Goal: Transaction & Acquisition: Download file/media

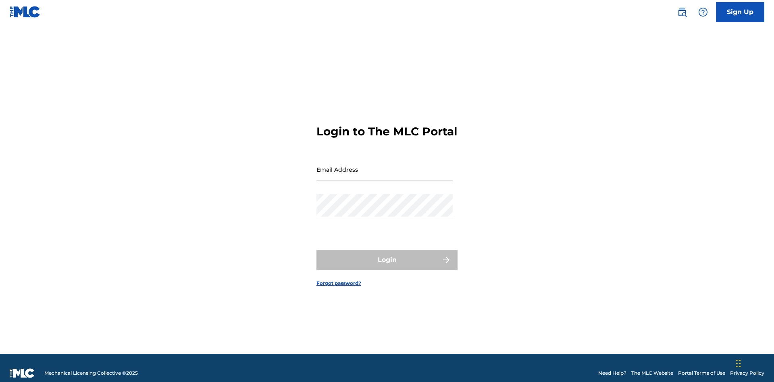
scroll to position [10, 0]
click at [384, 166] on input "Email Address" at bounding box center [384, 169] width 136 height 23
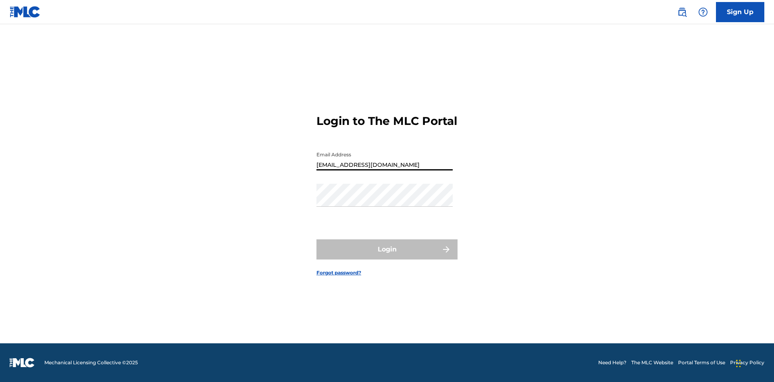
scroll to position [0, 25]
type input "[EMAIL_ADDRESS][DOMAIN_NAME]"
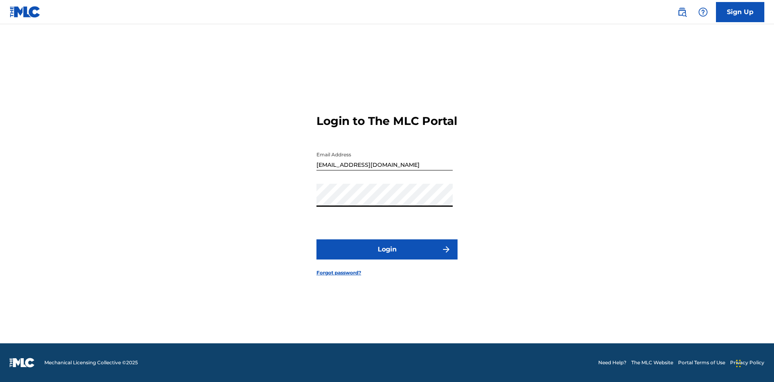
click at [387, 256] on button "Login" at bounding box center [386, 249] width 141 height 20
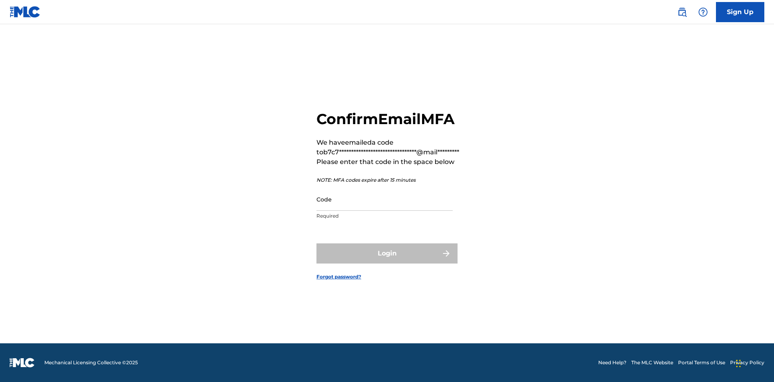
click at [384, 199] on input "Code" at bounding box center [384, 199] width 136 height 23
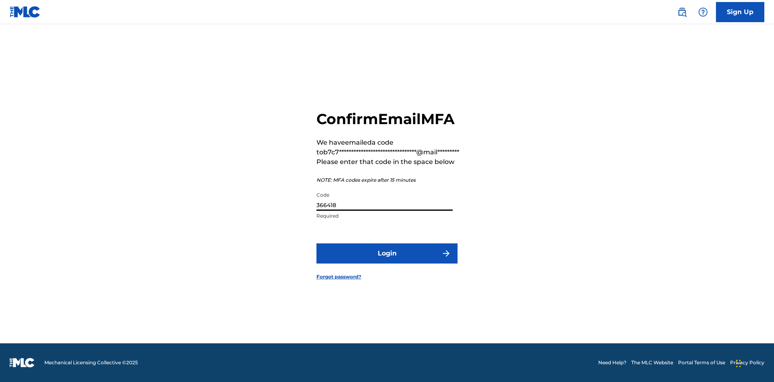
type input "366418"
click at [387, 253] on button "Login" at bounding box center [386, 253] width 141 height 20
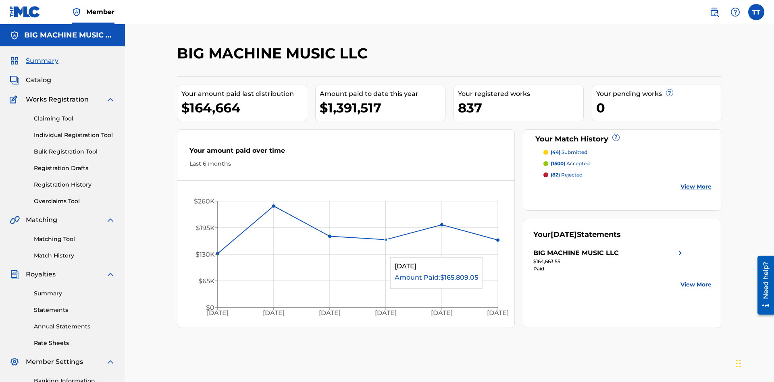
click at [75, 322] on link "Annual Statements" at bounding box center [74, 326] width 81 height 8
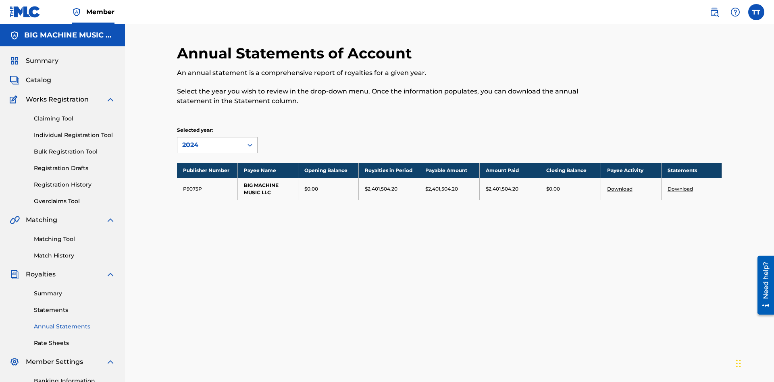
click at [210, 140] on div "2024" at bounding box center [210, 145] width 56 height 10
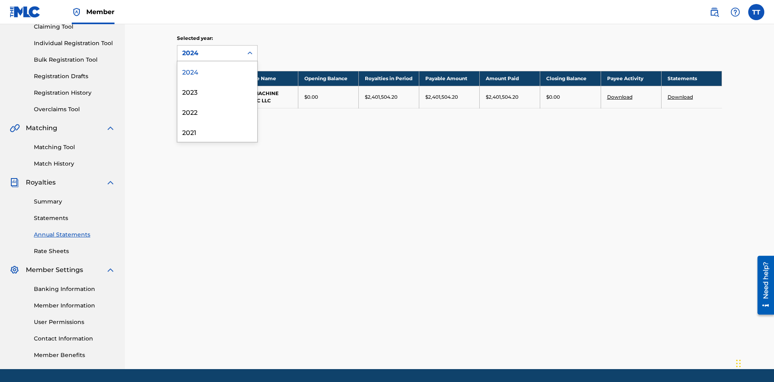
click at [217, 112] on div "2022" at bounding box center [217, 112] width 80 height 20
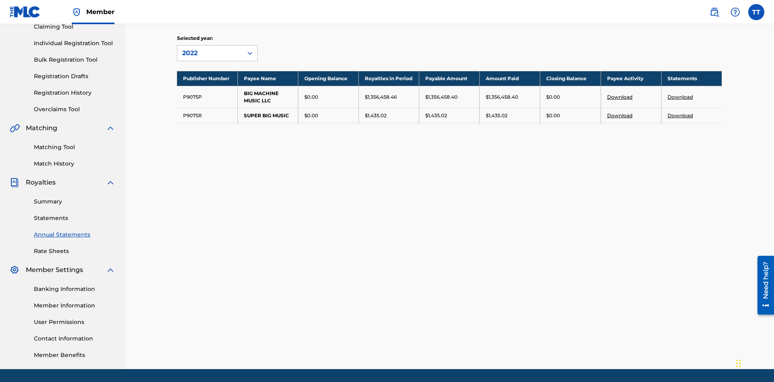
scroll to position [118, 0]
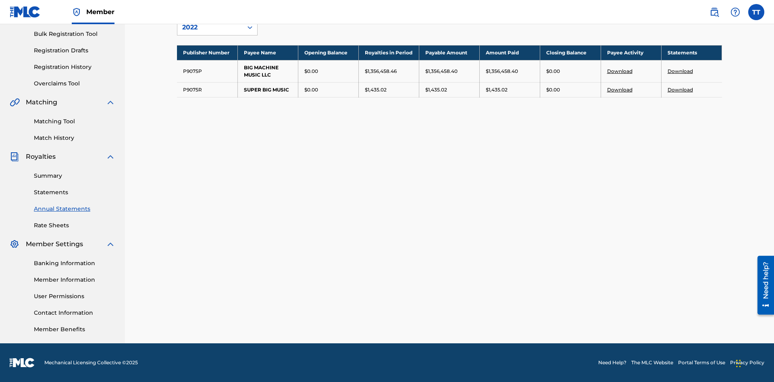
click at [680, 71] on link "Download" at bounding box center [679, 71] width 25 height 6
